Goal: Navigation & Orientation: Understand site structure

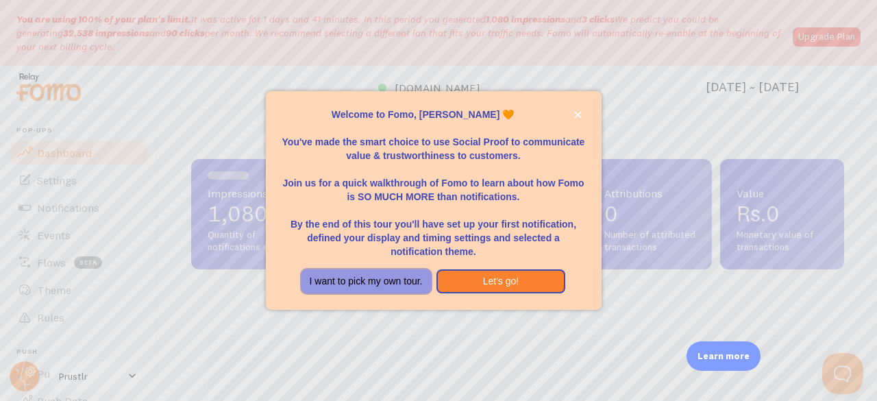
click at [401, 280] on button "I want to pick my own tour." at bounding box center [367, 281] width 130 height 25
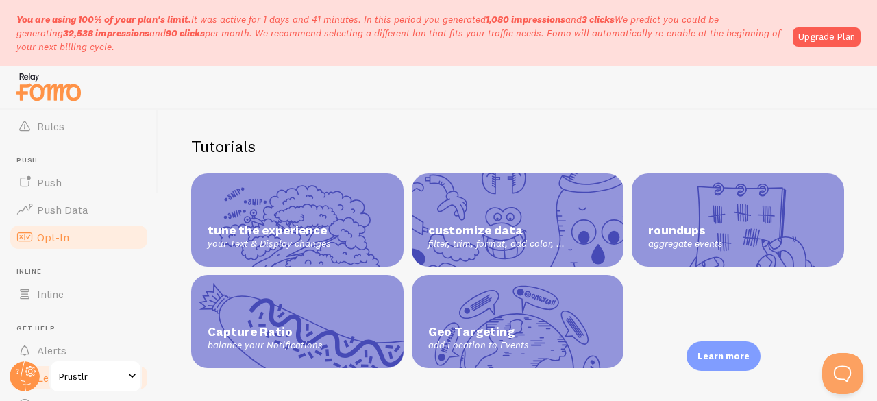
scroll to position [192, 0]
click at [77, 232] on link "Opt-In" at bounding box center [78, 236] width 141 height 27
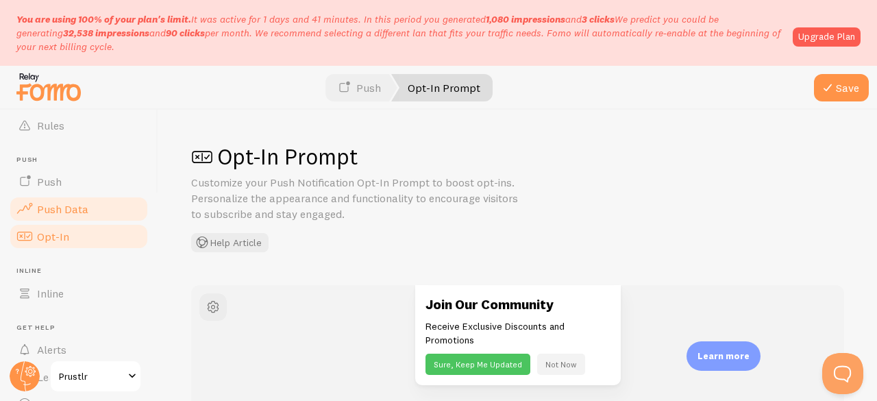
click at [85, 210] on span "Push Data" at bounding box center [62, 209] width 51 height 14
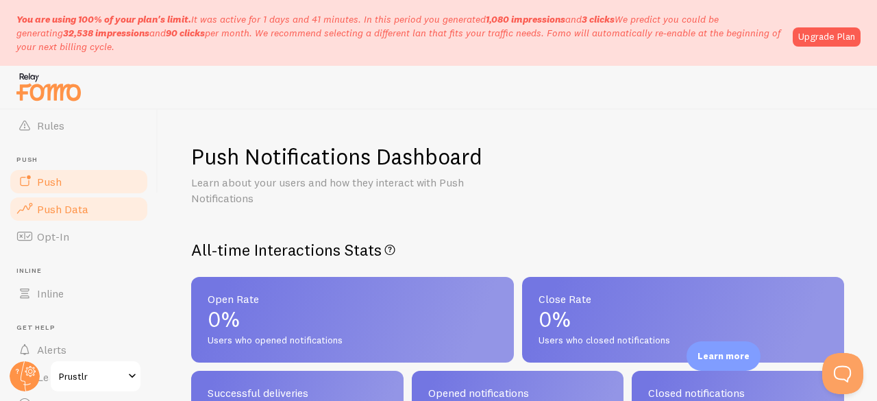
click at [97, 179] on link "Push" at bounding box center [78, 181] width 141 height 27
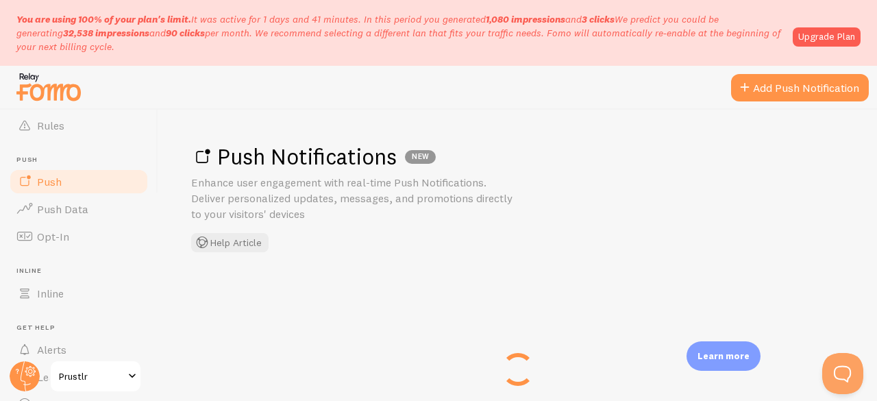
scroll to position [258, 0]
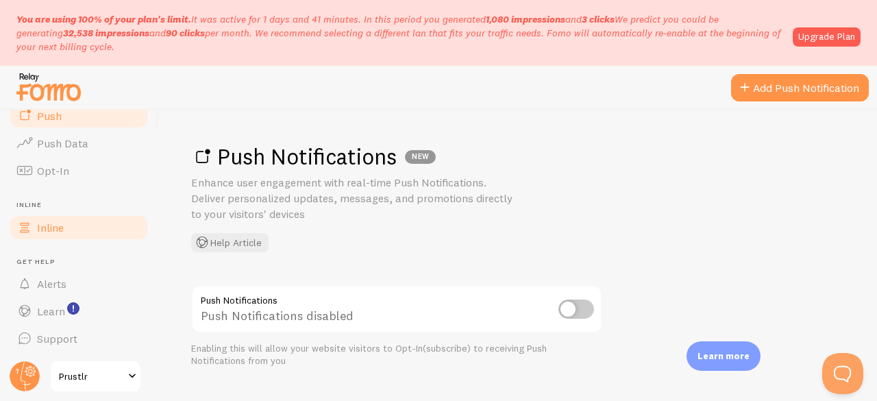
click at [90, 228] on link "Inline" at bounding box center [78, 227] width 141 height 27
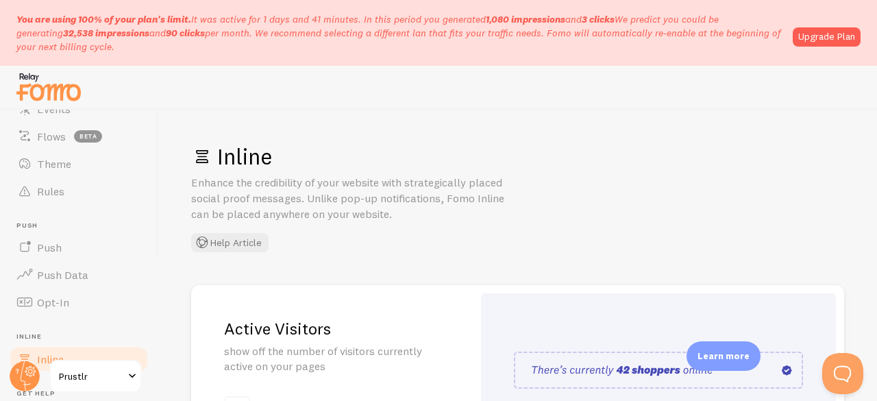
scroll to position [125, 0]
click at [78, 194] on link "Rules" at bounding box center [78, 192] width 141 height 27
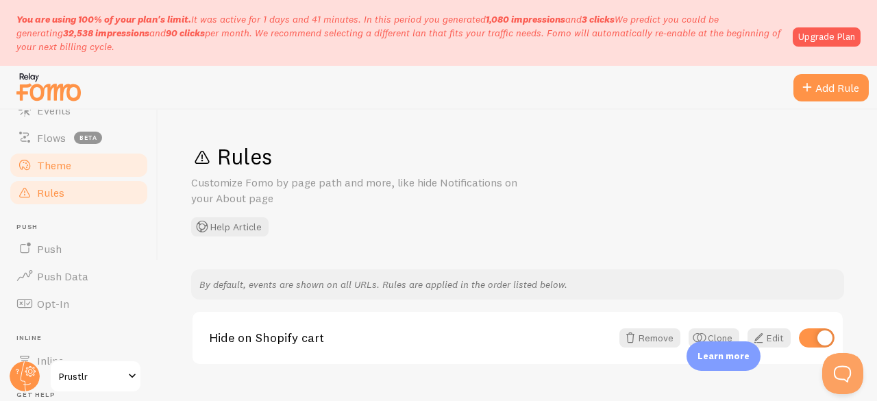
click at [90, 167] on link "Theme" at bounding box center [78, 164] width 141 height 27
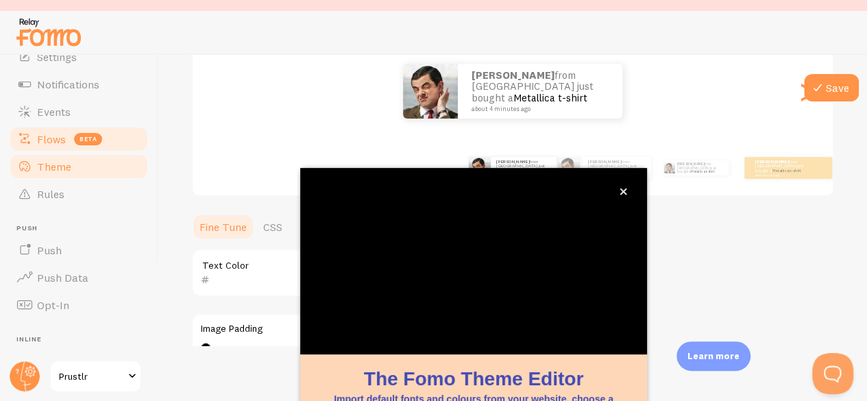
scroll to position [63, 0]
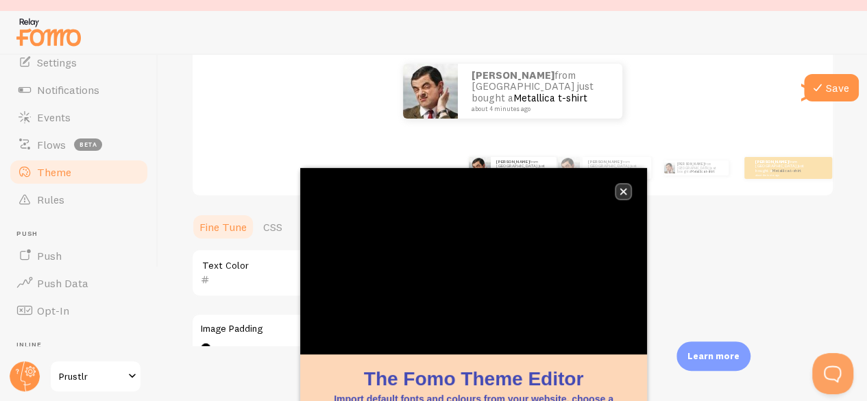
click at [626, 190] on icon "close," at bounding box center [624, 192] width 8 height 8
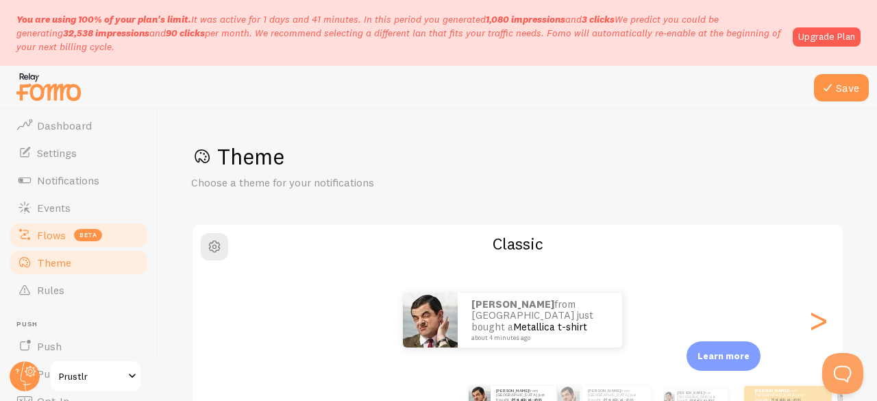
scroll to position [25, 0]
click at [53, 209] on span "Events" at bounding box center [54, 211] width 34 height 14
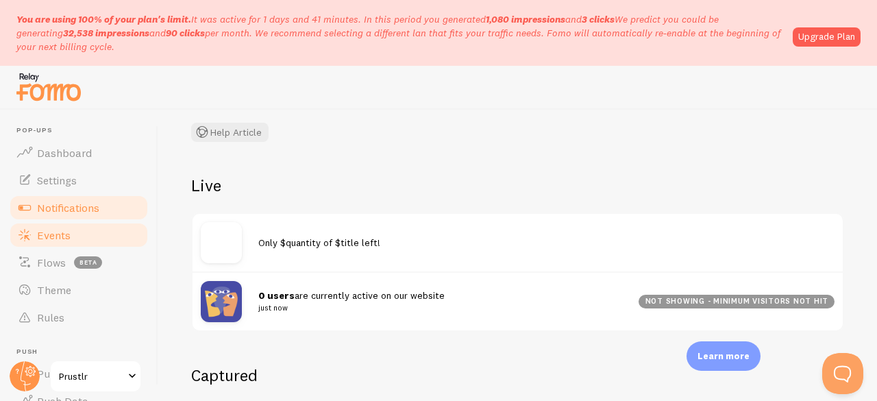
click at [80, 202] on span "Notifications" at bounding box center [68, 208] width 62 height 14
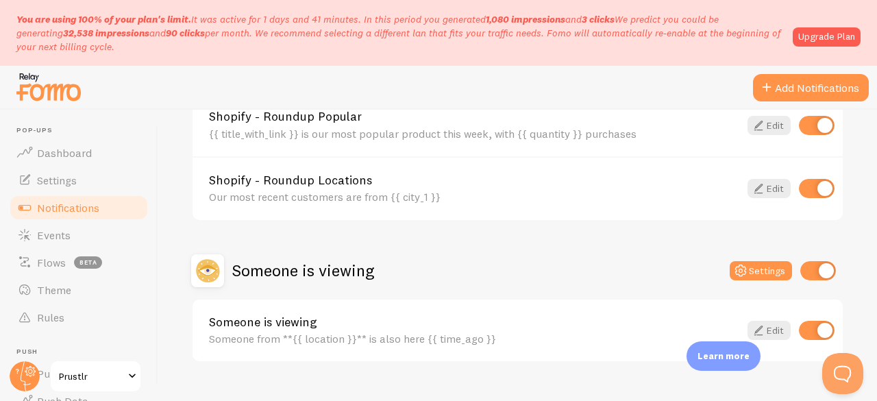
scroll to position [749, 0]
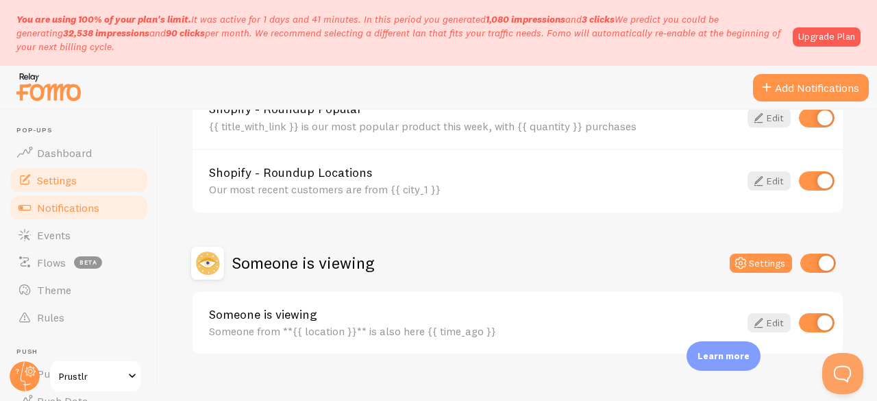
click at [69, 180] on span "Settings" at bounding box center [57, 180] width 40 height 14
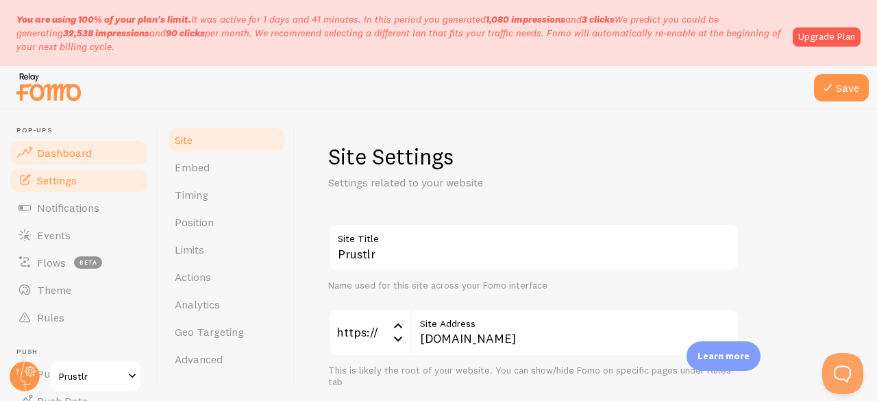
click at [80, 161] on link "Dashboard" at bounding box center [78, 152] width 141 height 27
